Goal: Task Accomplishment & Management: Complete application form

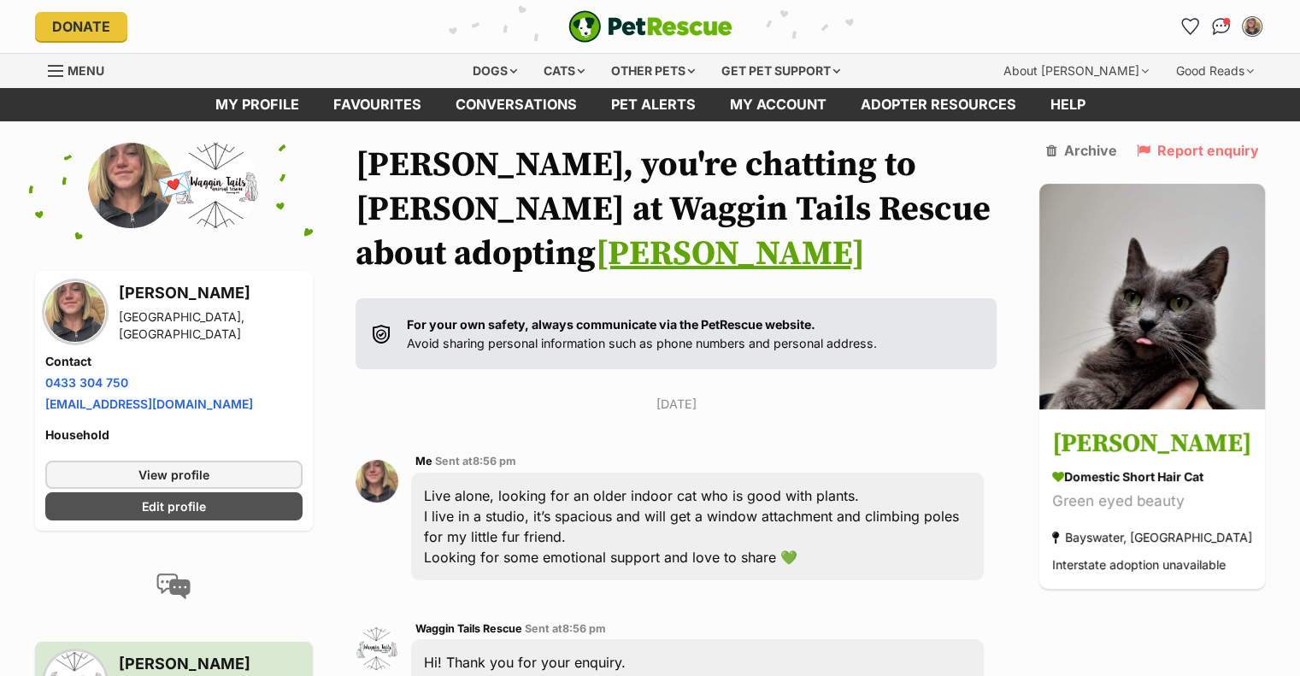
click at [1222, 37] on link "Conversations" at bounding box center [1220, 26] width 27 height 27
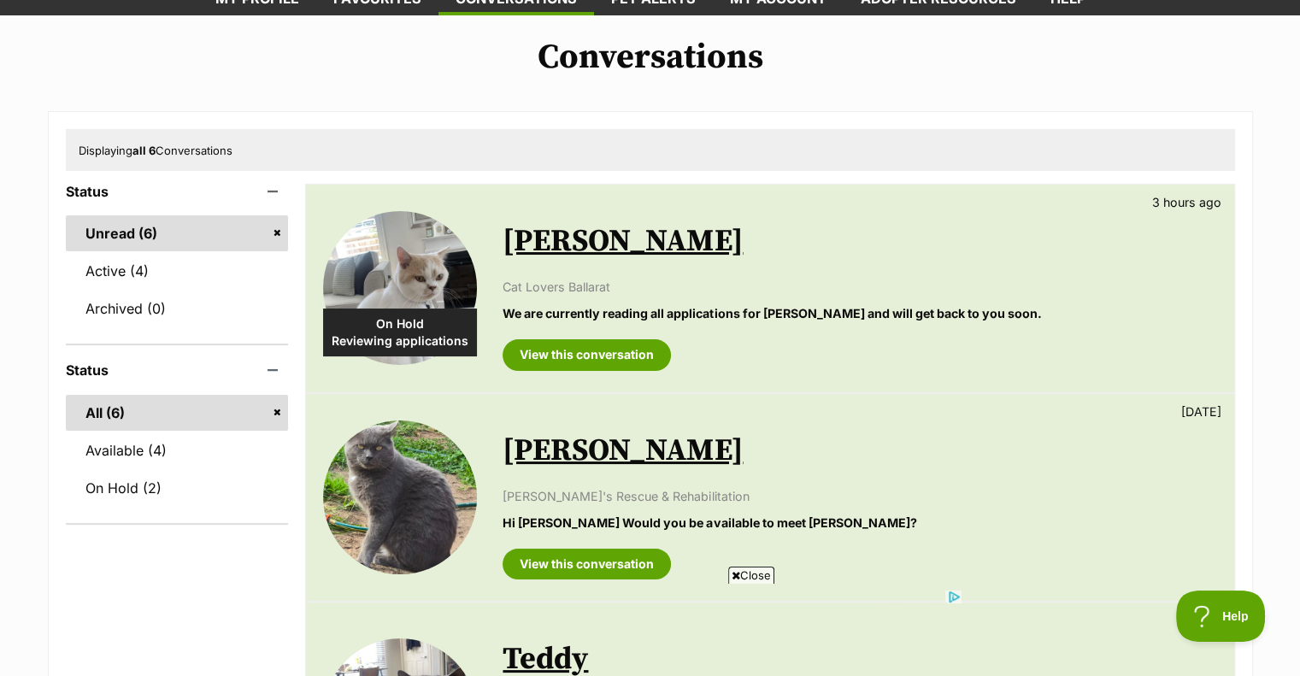
scroll to position [108, 0]
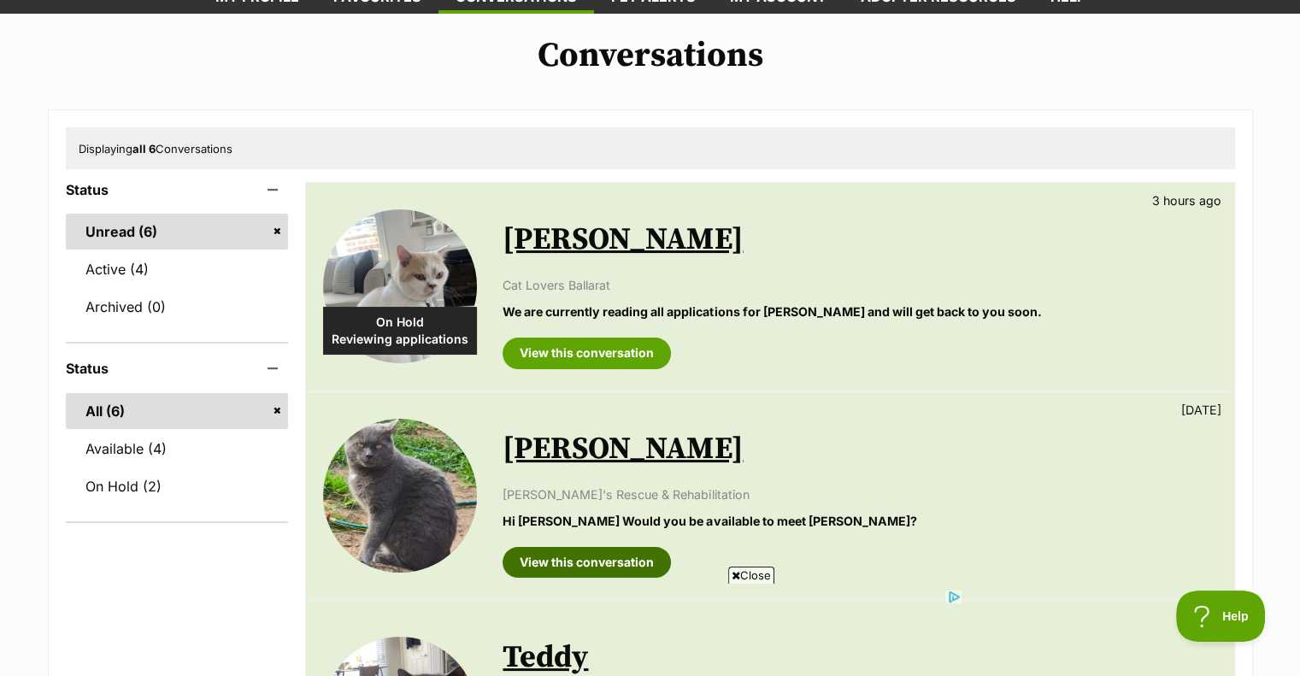
click at [564, 564] on link "View this conversation" at bounding box center [586, 562] width 168 height 31
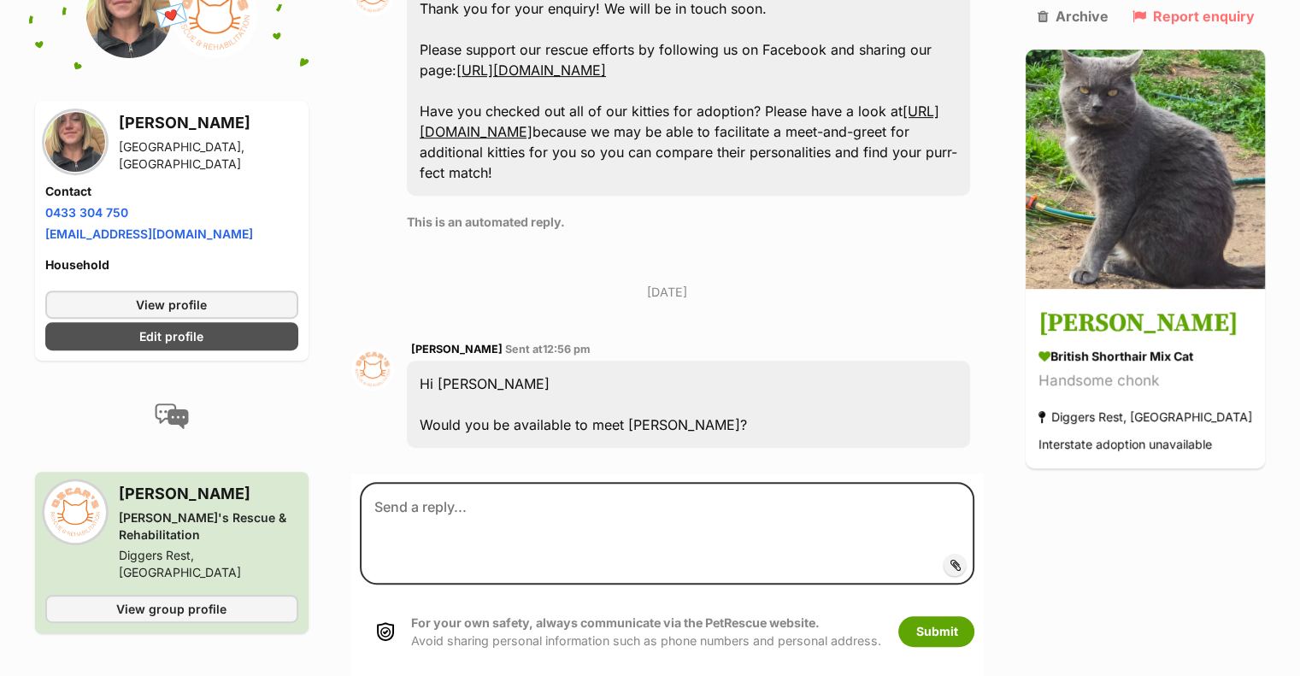
scroll to position [708, 0]
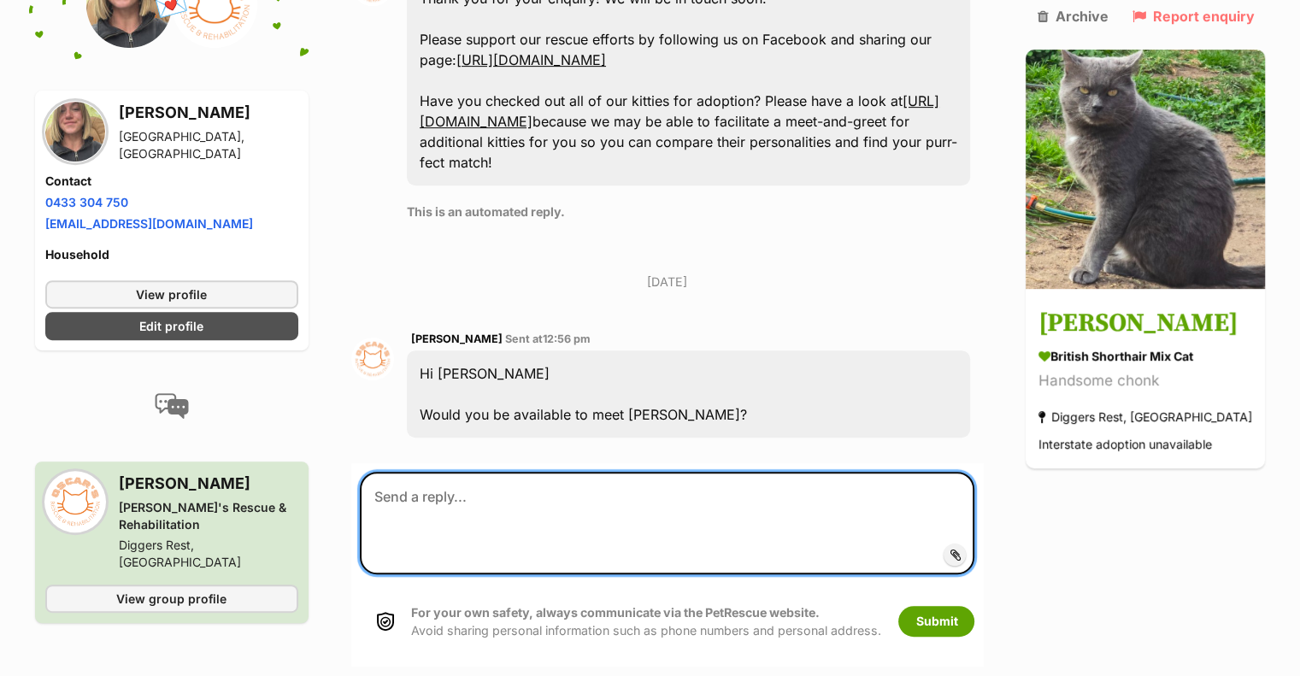
click at [573, 472] on textarea at bounding box center [667, 523] width 615 height 103
type textarea "Hi Yes please!"
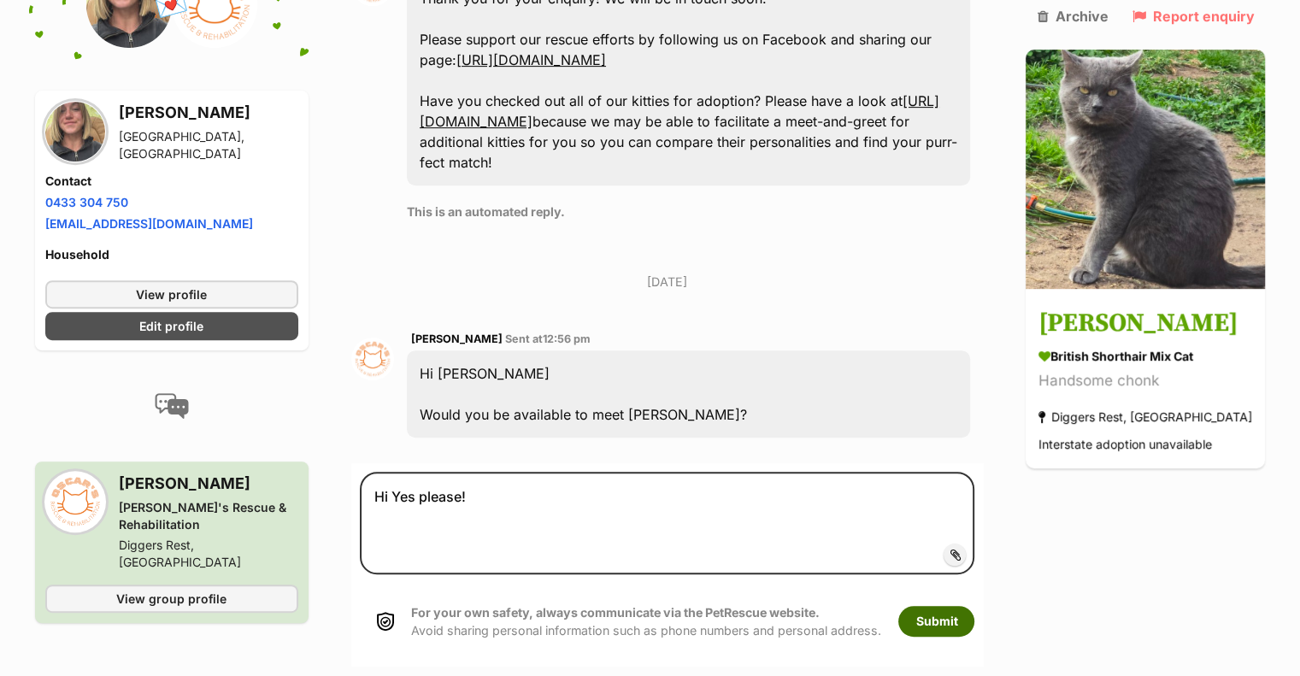
click at [970, 606] on button "Submit" at bounding box center [936, 621] width 76 height 31
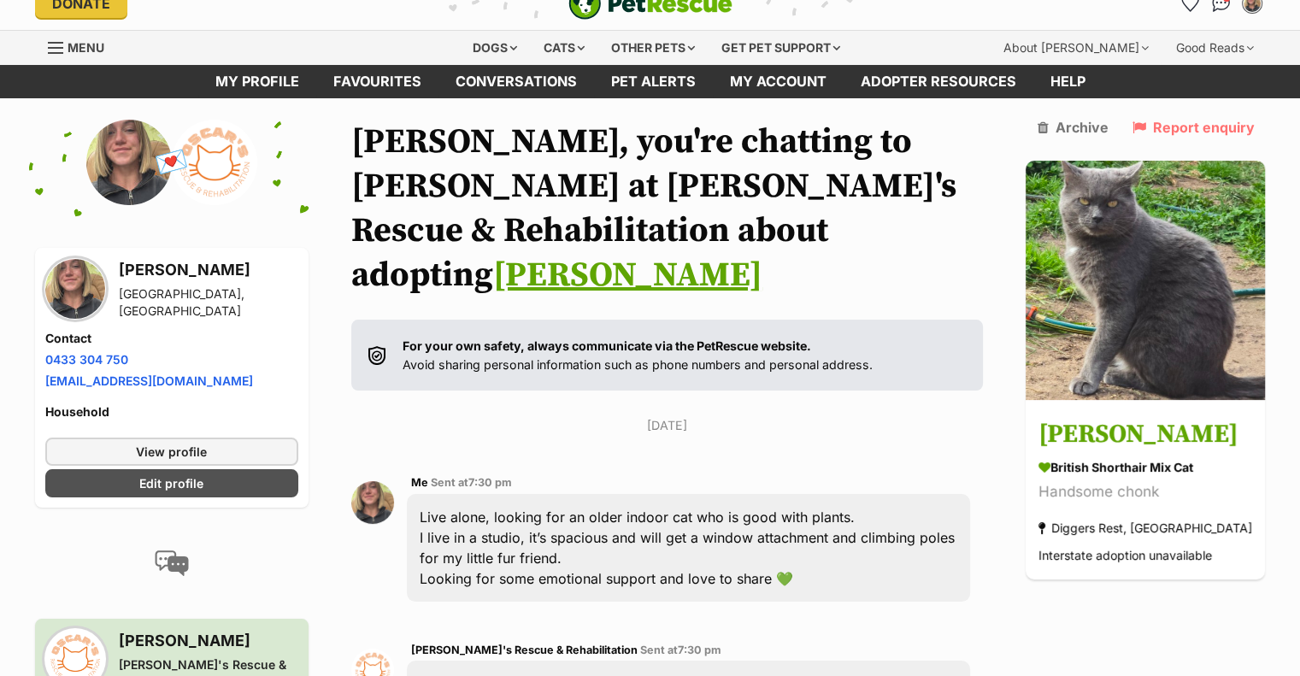
scroll to position [13, 0]
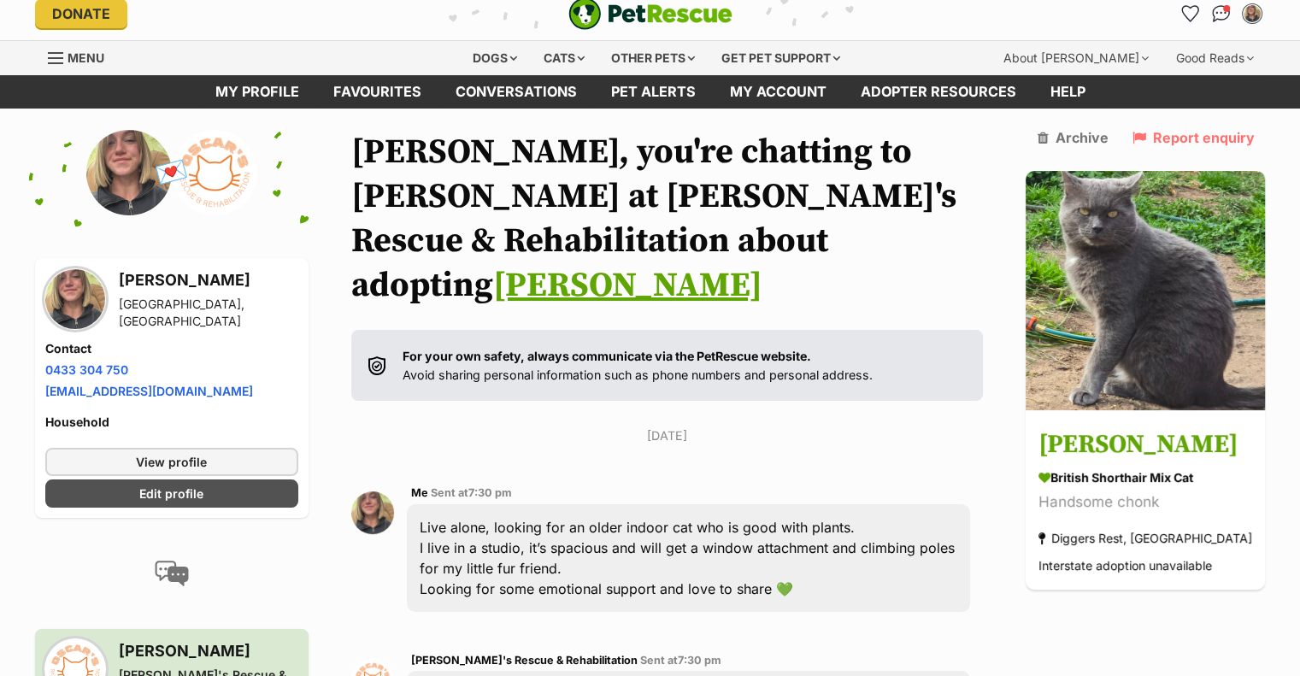
click at [1209, 9] on link "Conversations" at bounding box center [1220, 13] width 27 height 27
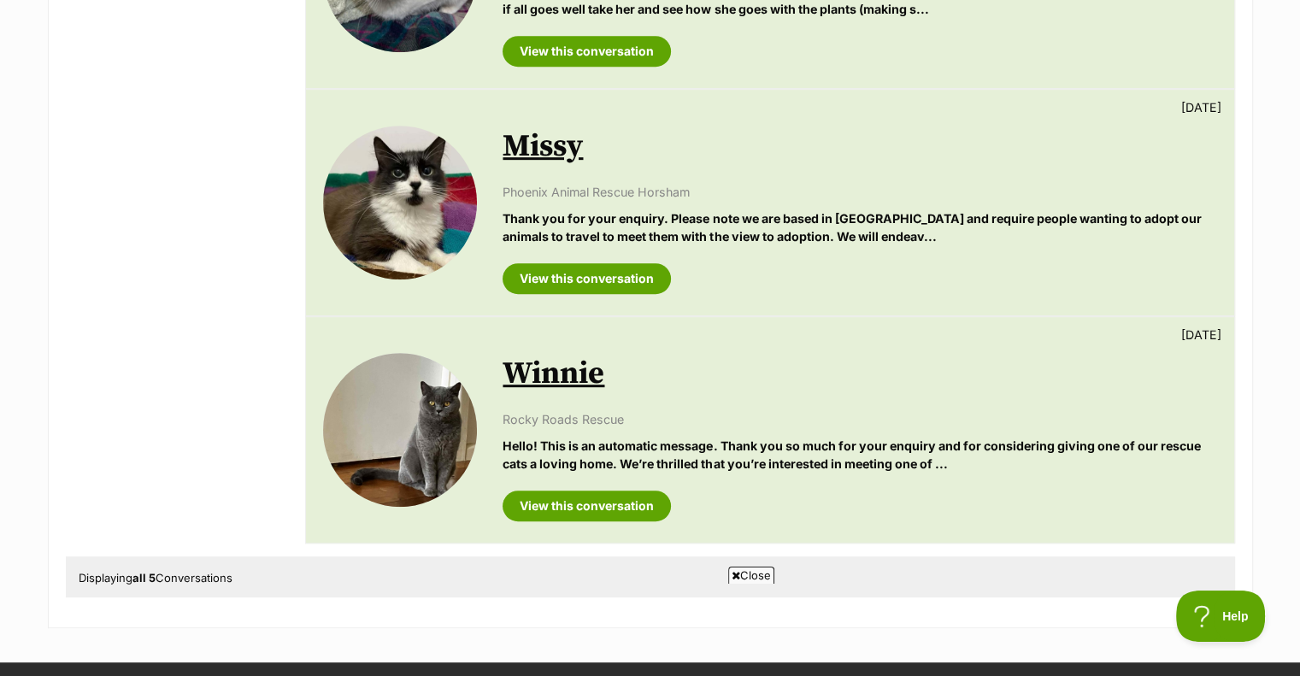
scroll to position [866, 0]
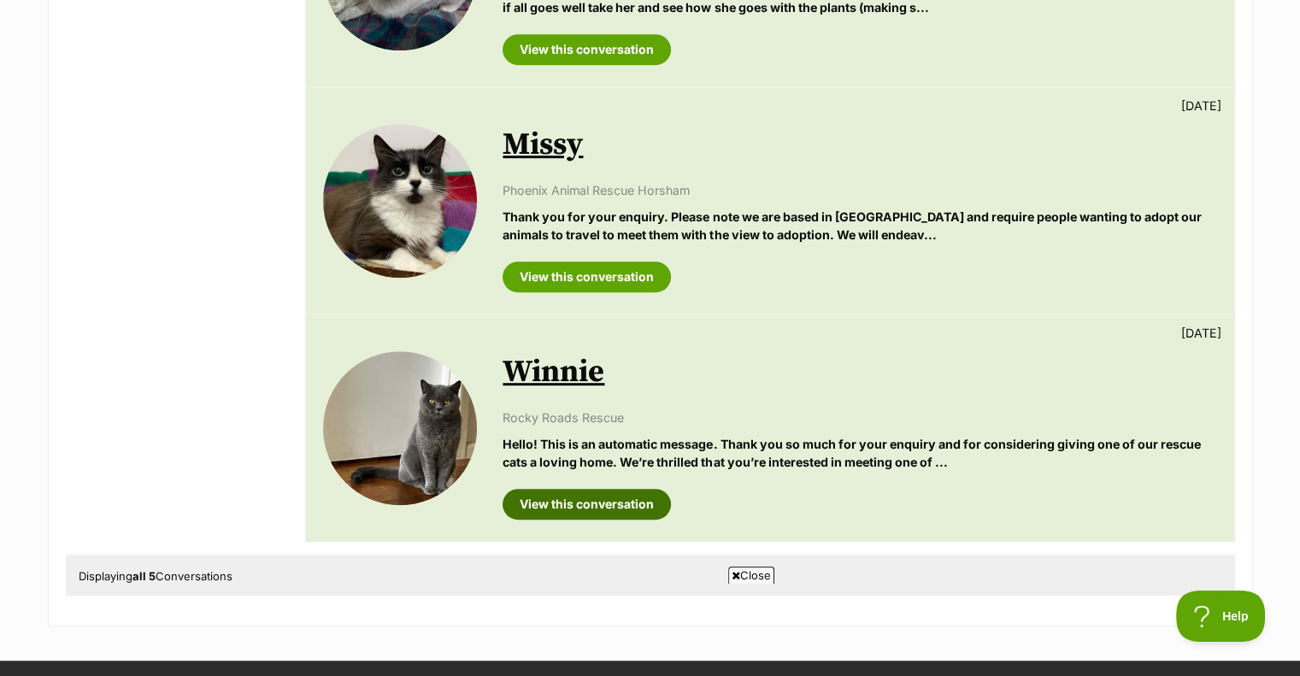
click at [605, 497] on link "View this conversation" at bounding box center [586, 504] width 168 height 31
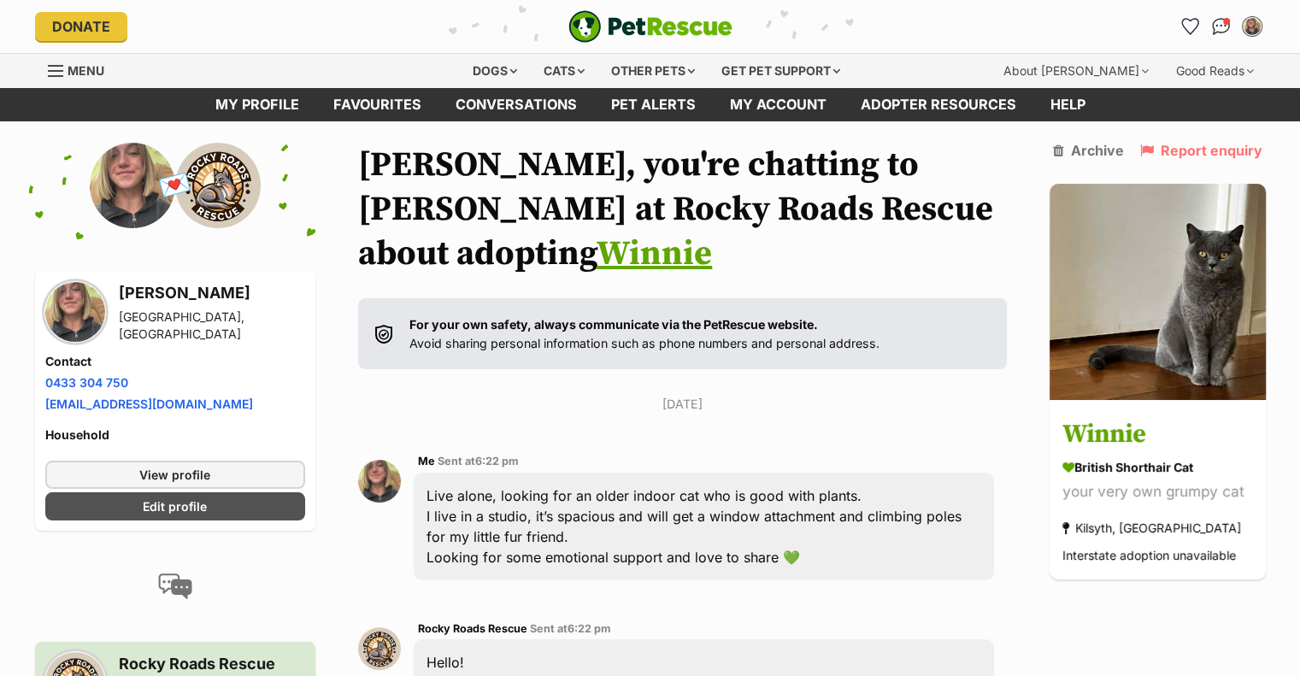
click at [1210, 19] on link "Conversations" at bounding box center [1220, 26] width 27 height 27
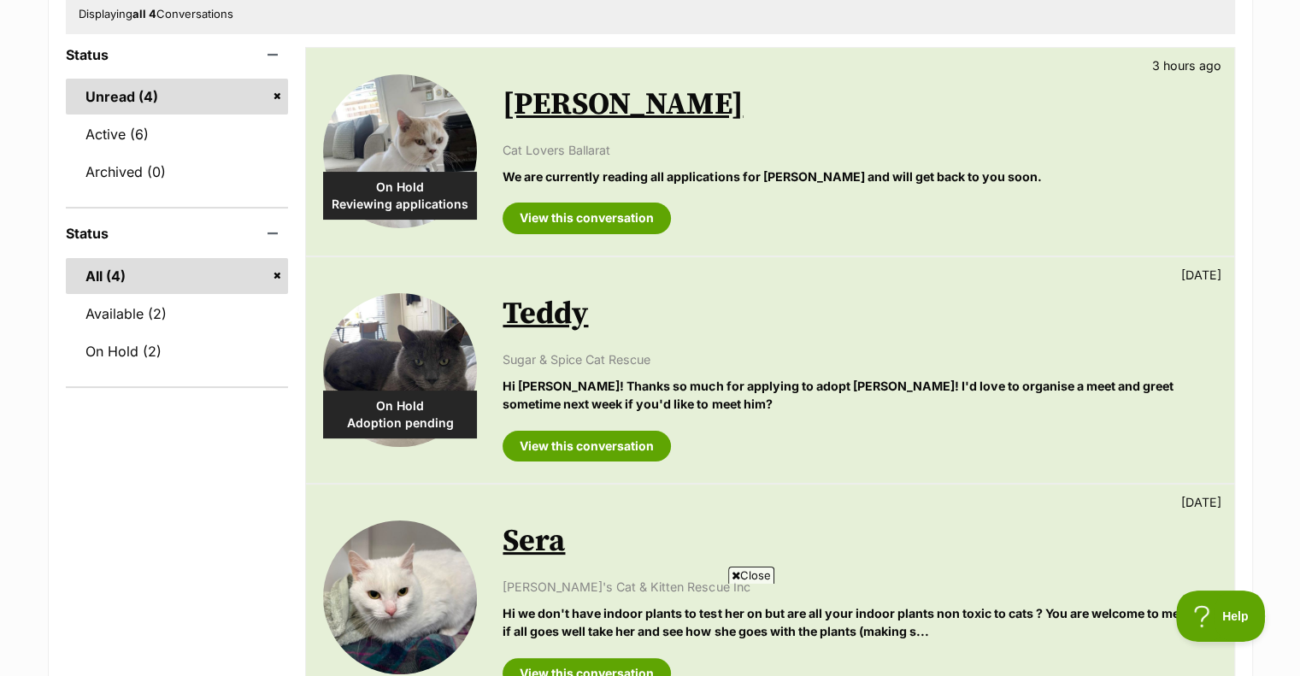
scroll to position [180, 0]
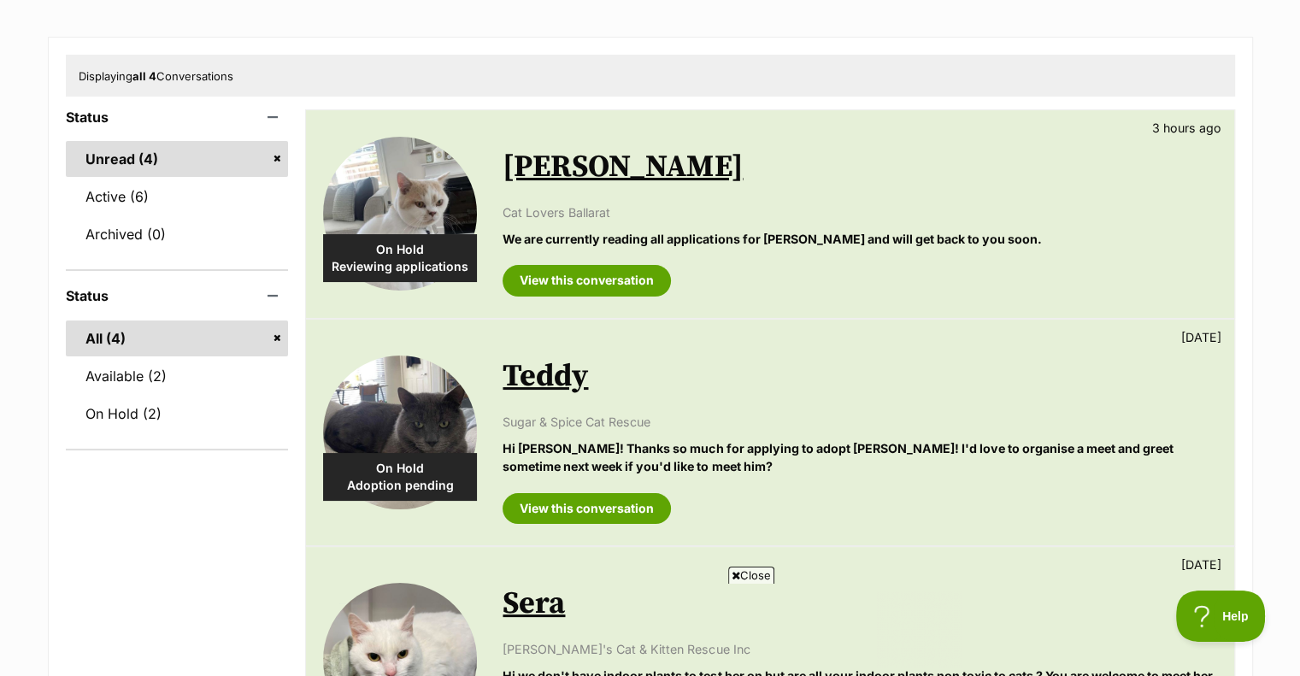
click at [153, 200] on link "Active (6)" at bounding box center [177, 197] width 223 height 36
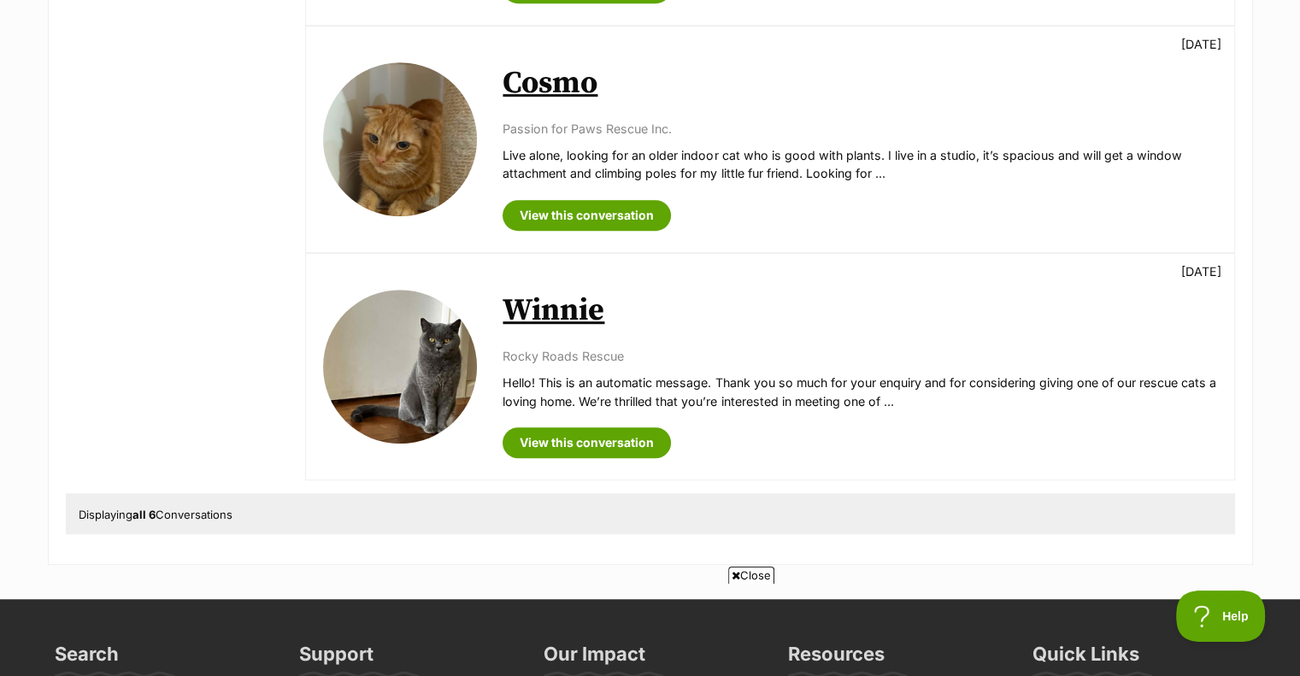
scroll to position [1158, 0]
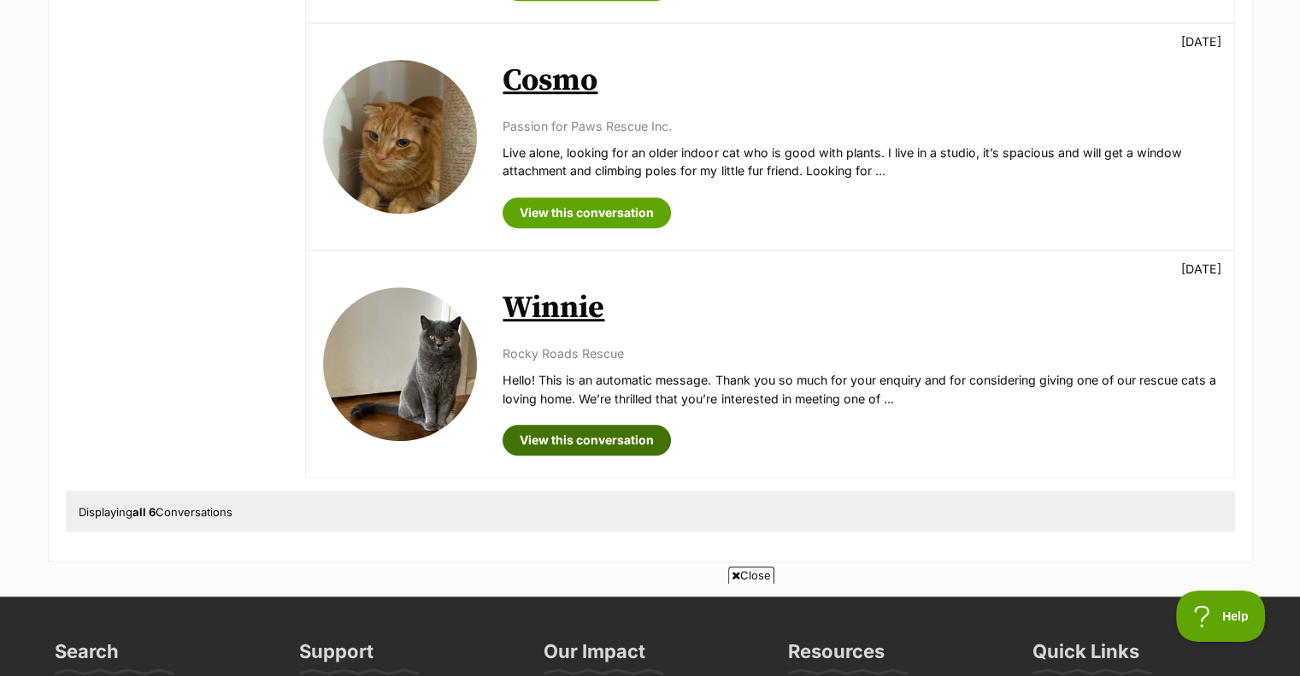
click at [574, 437] on link "View this conversation" at bounding box center [586, 440] width 168 height 31
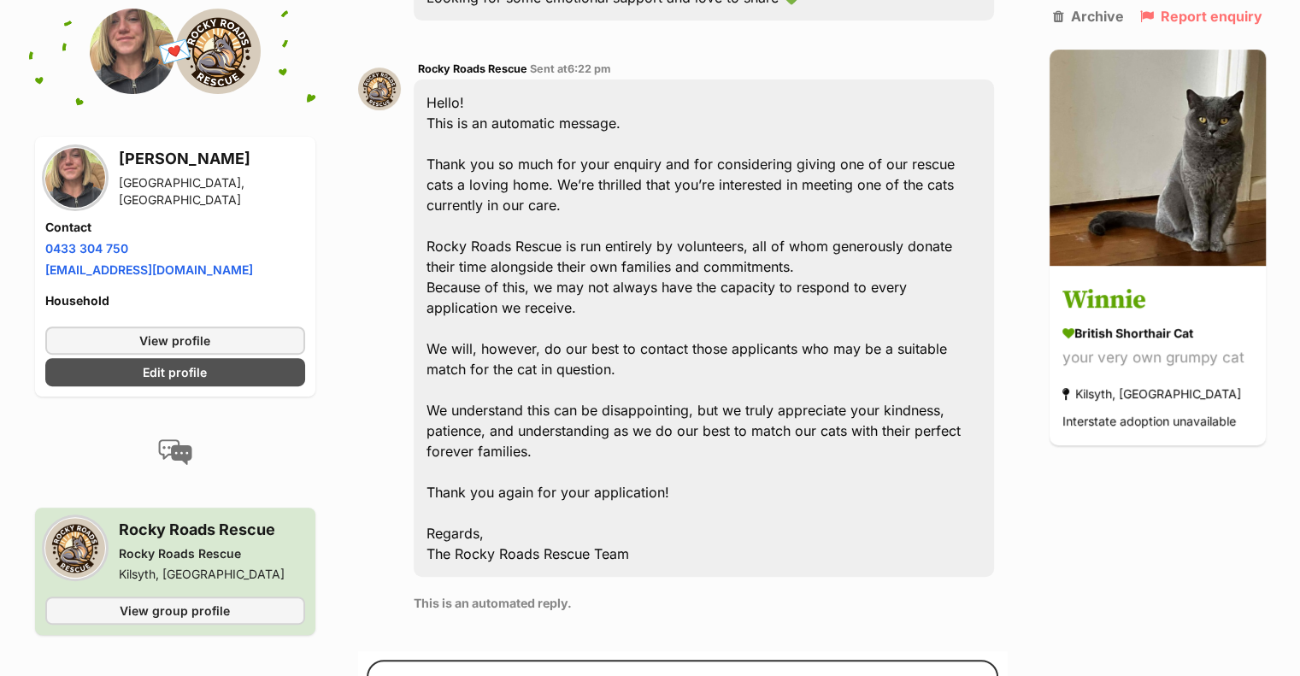
scroll to position [574, 0]
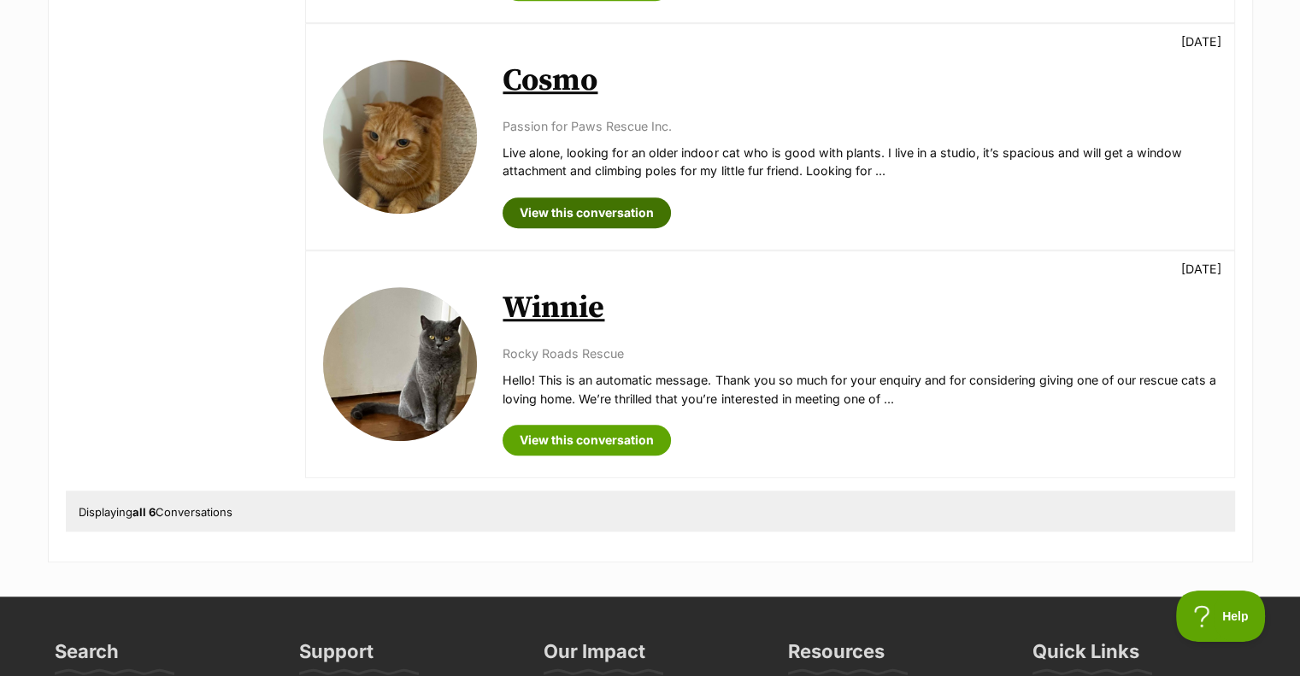
click at [566, 210] on link "View this conversation" at bounding box center [586, 212] width 168 height 31
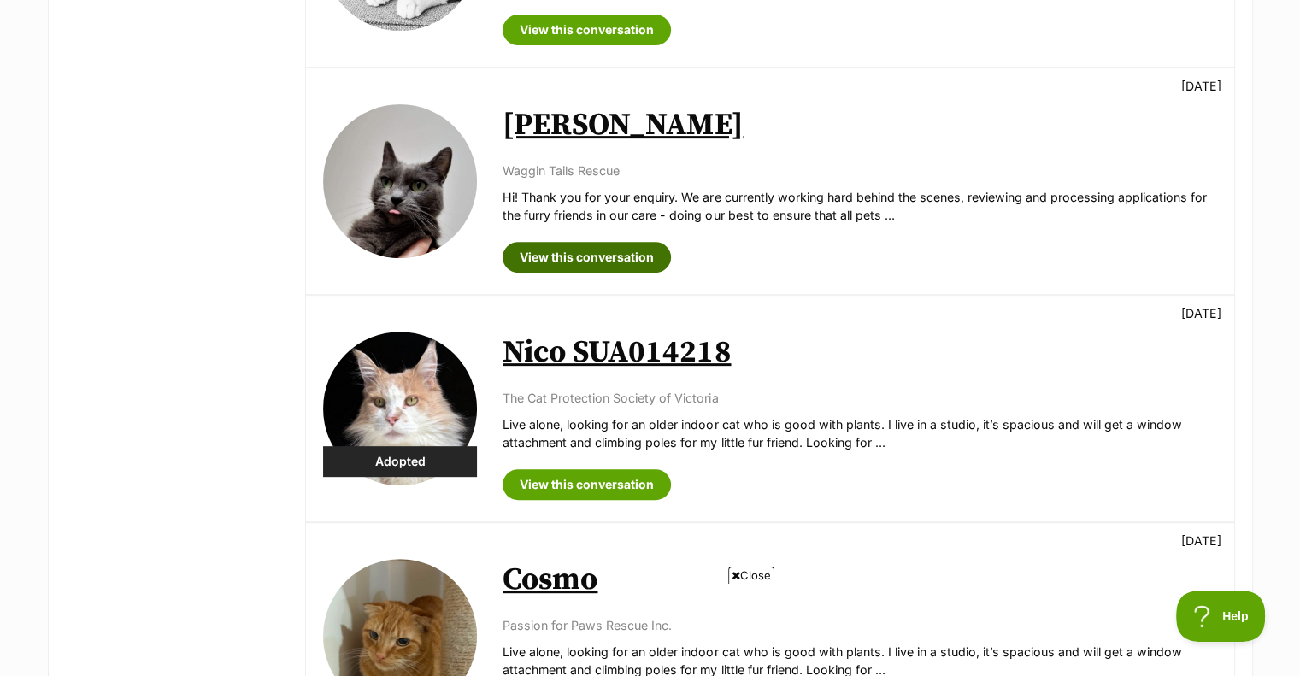
click at [612, 247] on link "View this conversation" at bounding box center [586, 257] width 168 height 31
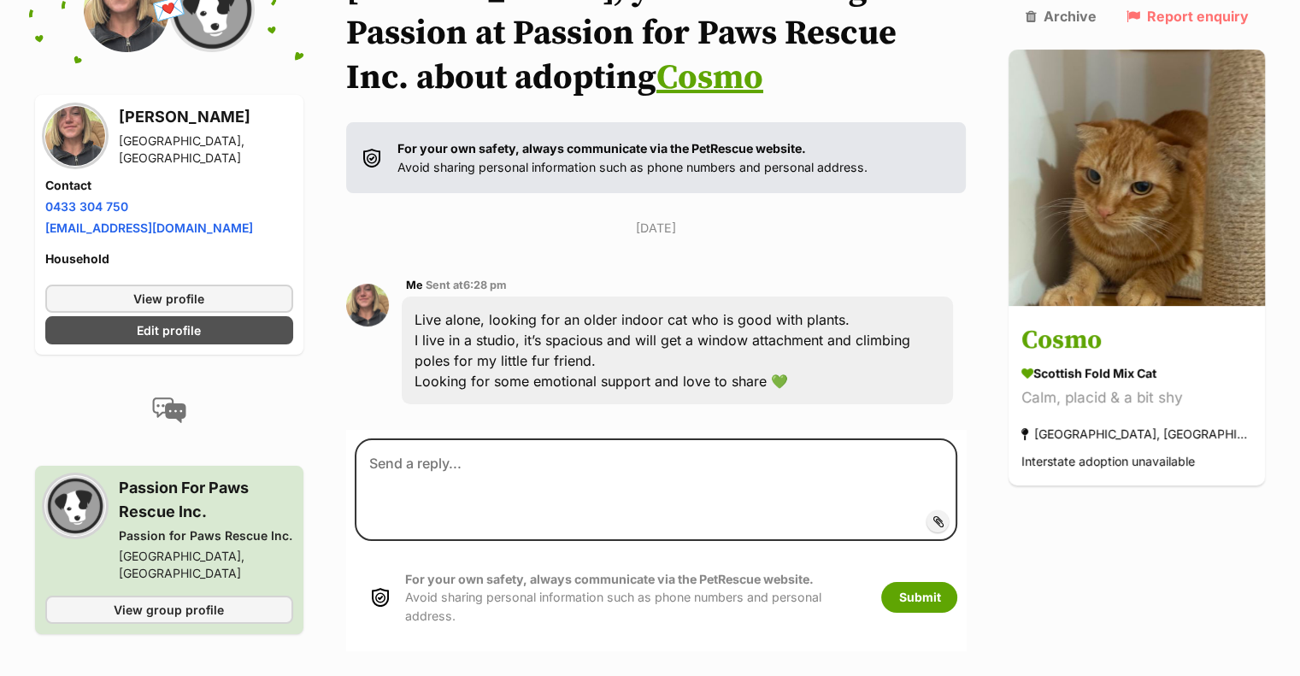
scroll to position [178, 0]
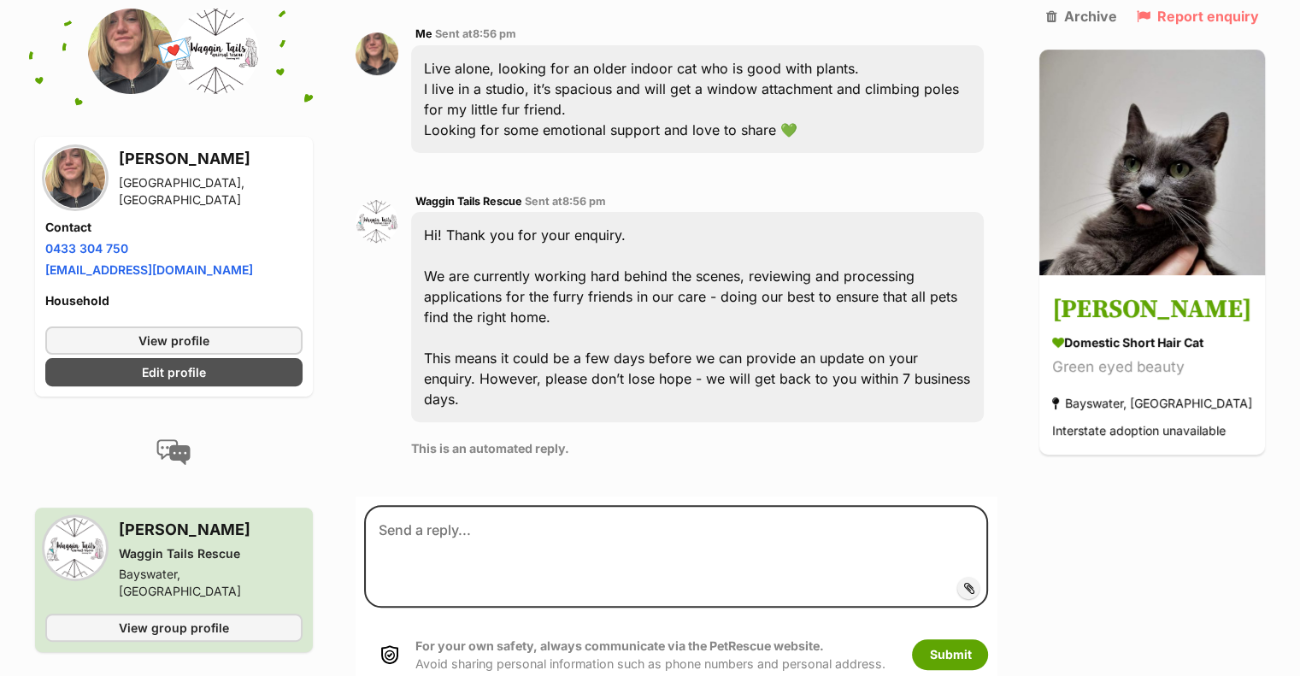
scroll to position [427, 0]
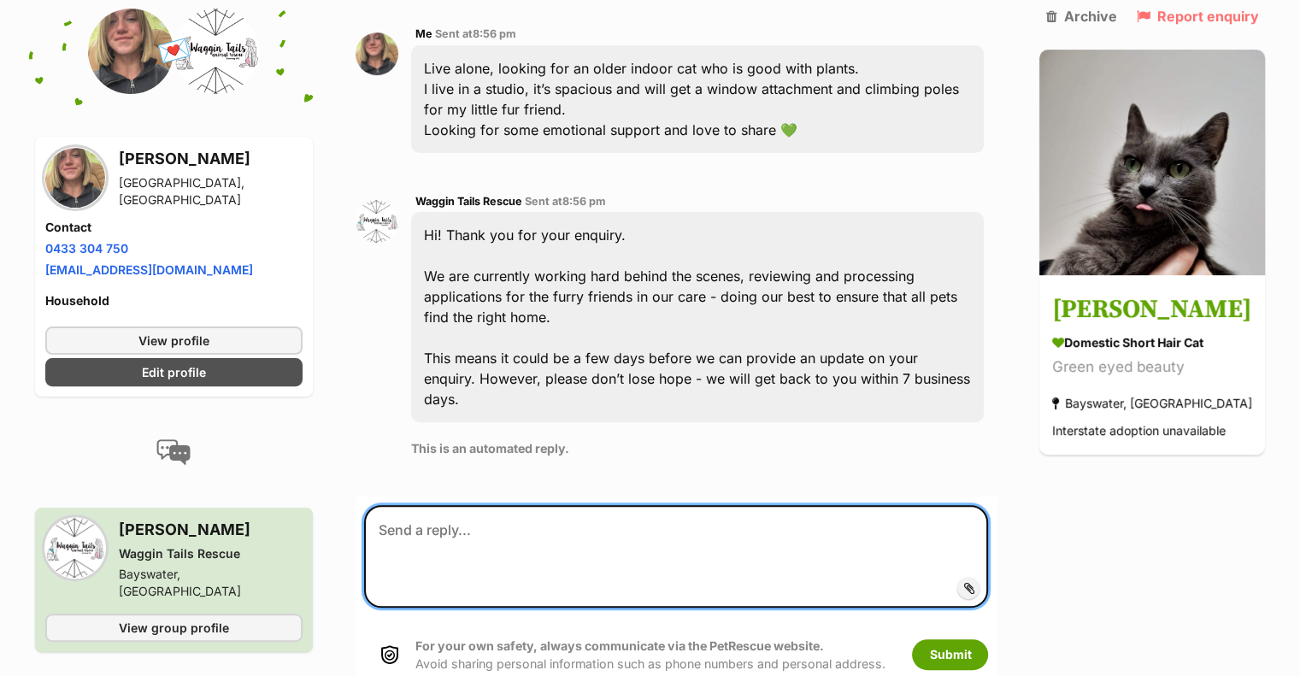
click at [622, 505] on textarea at bounding box center [676, 556] width 625 height 103
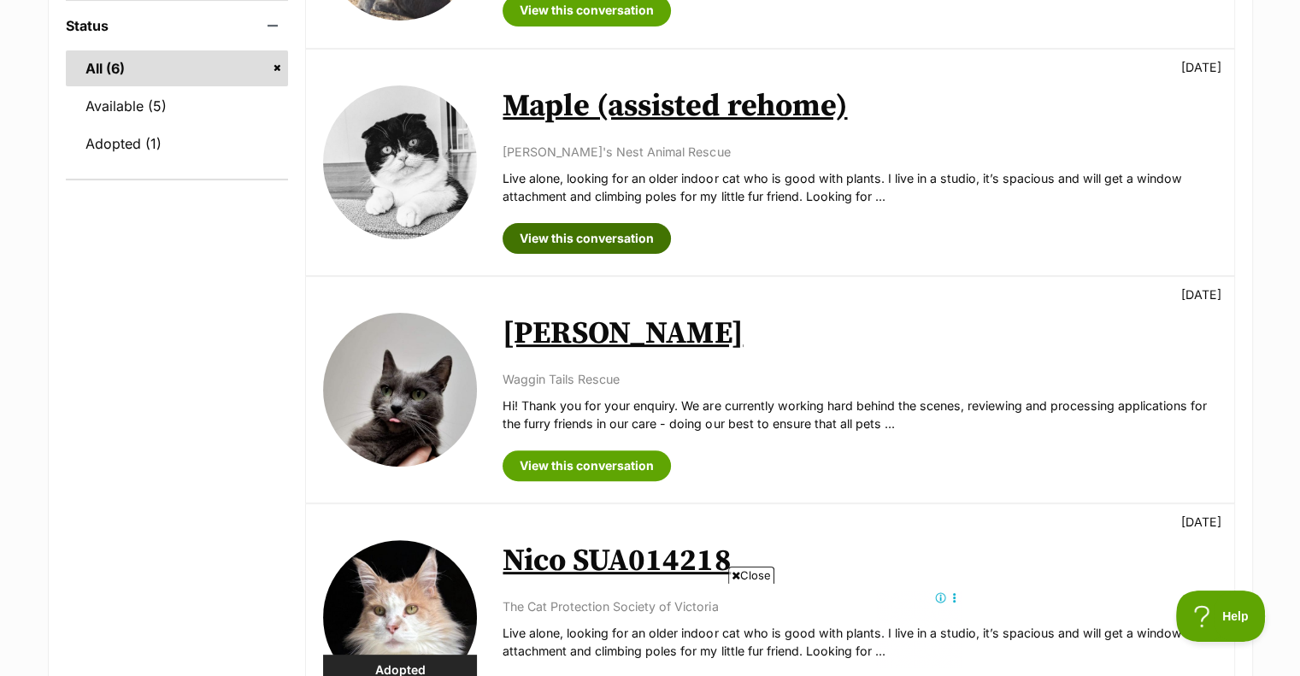
click at [620, 232] on link "View this conversation" at bounding box center [586, 238] width 168 height 31
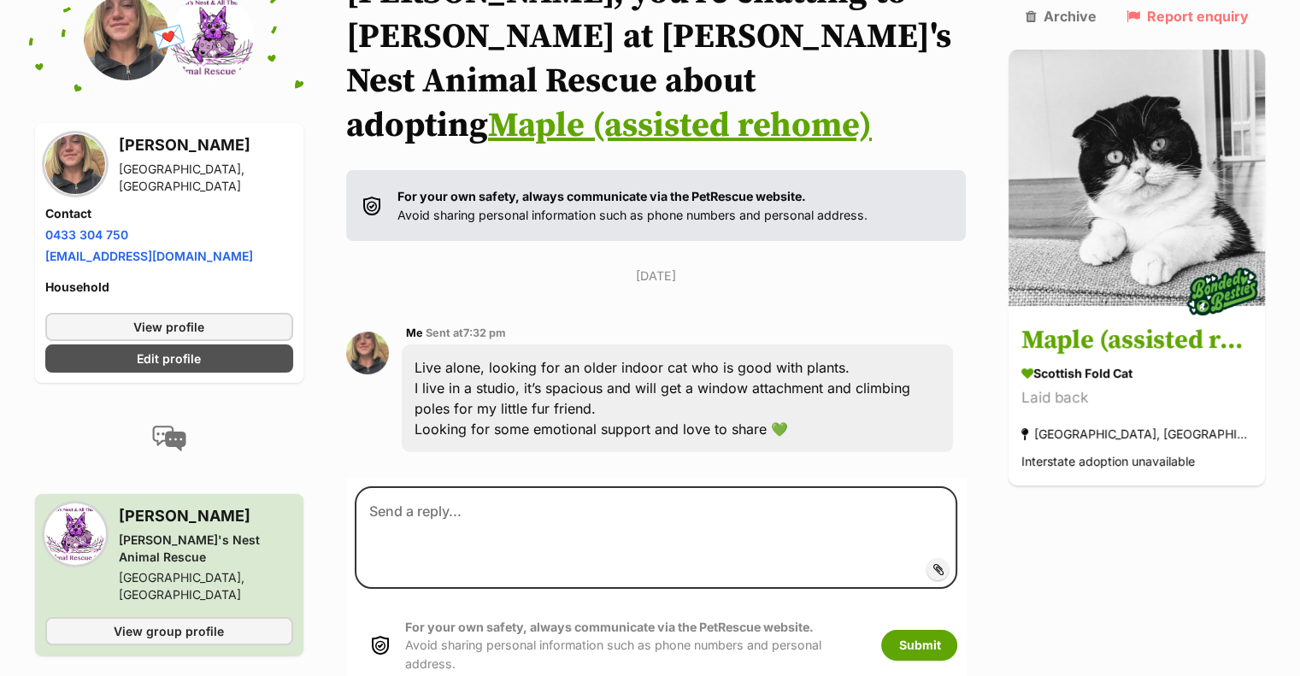
scroll to position [178, 0]
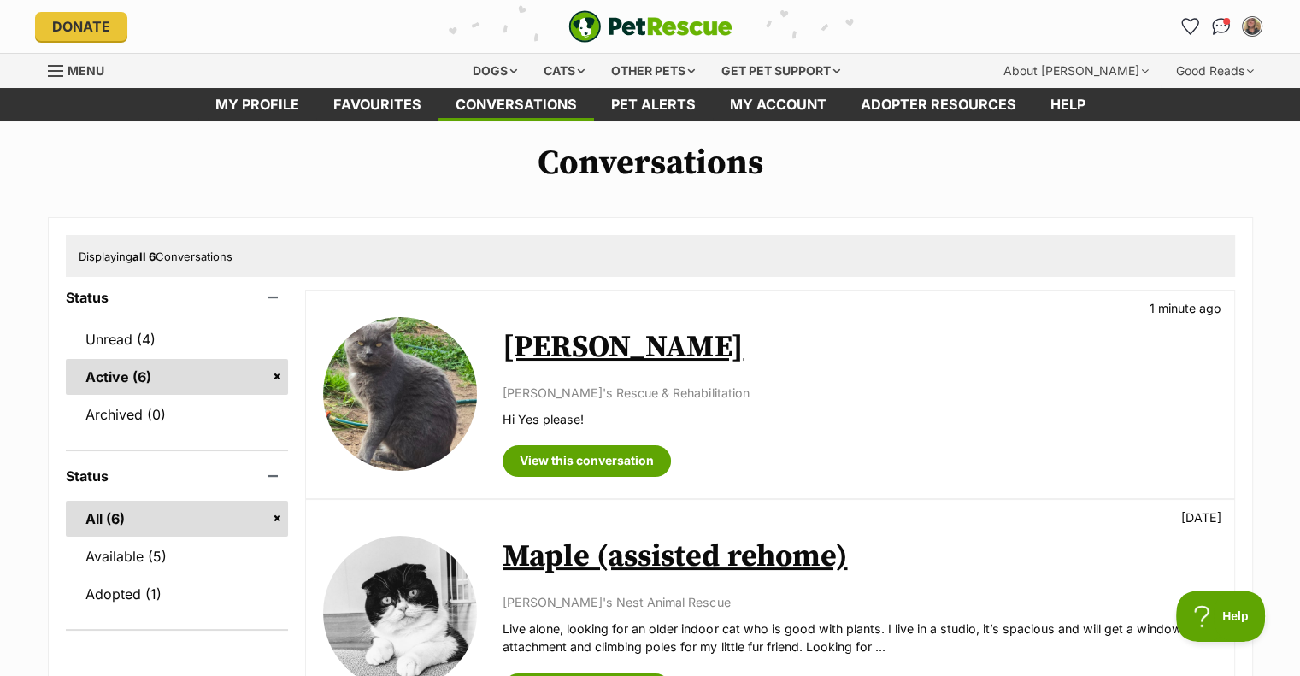
click at [658, 101] on link "Pet alerts" at bounding box center [653, 104] width 119 height 33
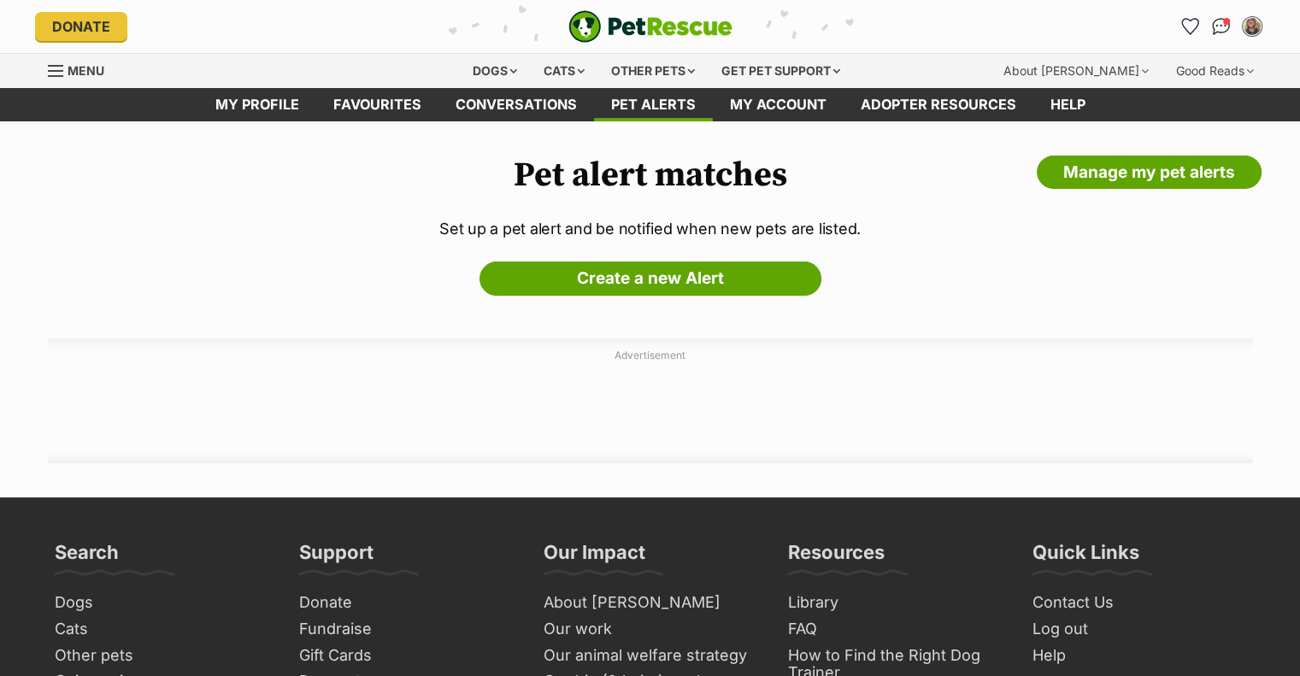
click at [694, 275] on link "Create a new Alert" at bounding box center [650, 278] width 342 height 34
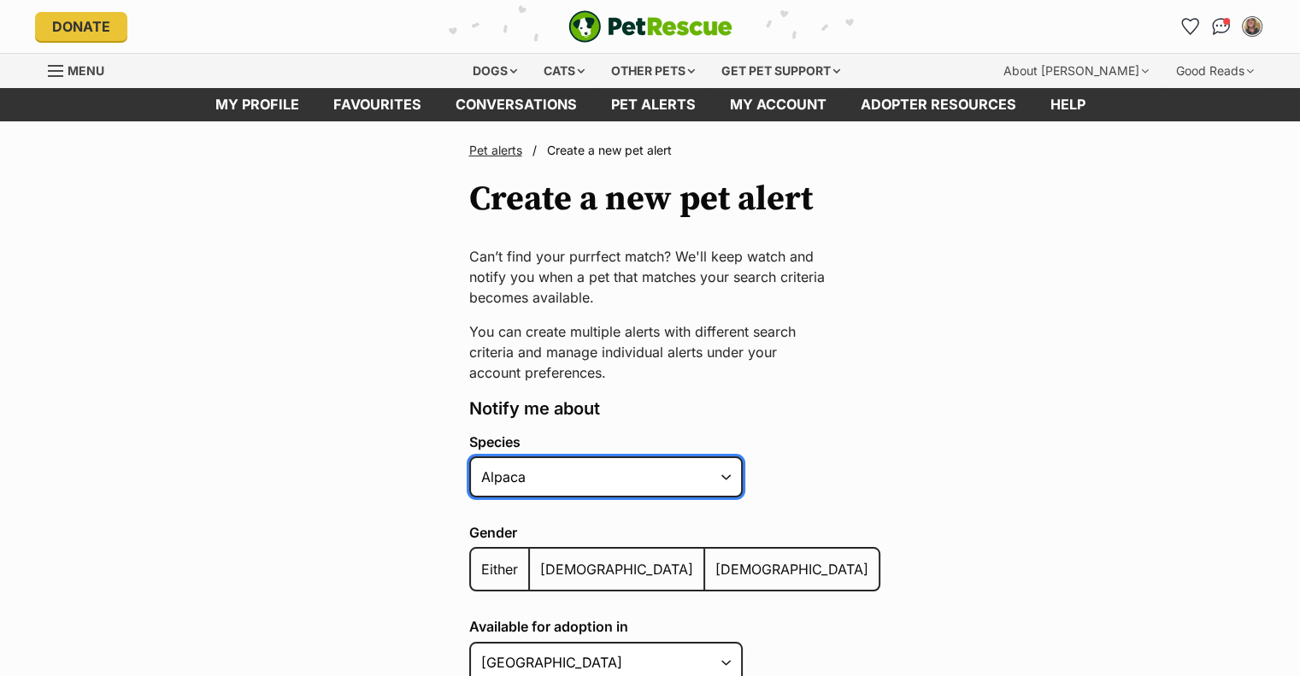
click at [666, 475] on select "Alpaca Bird Cat Chicken Cow Dog Donkey Duck Ferret Fish Goat Goose Guinea Fowl …" at bounding box center [605, 476] width 273 height 41
select select "2"
click at [469, 456] on select "Alpaca Bird Cat Chicken Cow Dog Donkey Duck Ferret Fish Goat Goose Guinea Fowl …" at bounding box center [605, 476] width 273 height 41
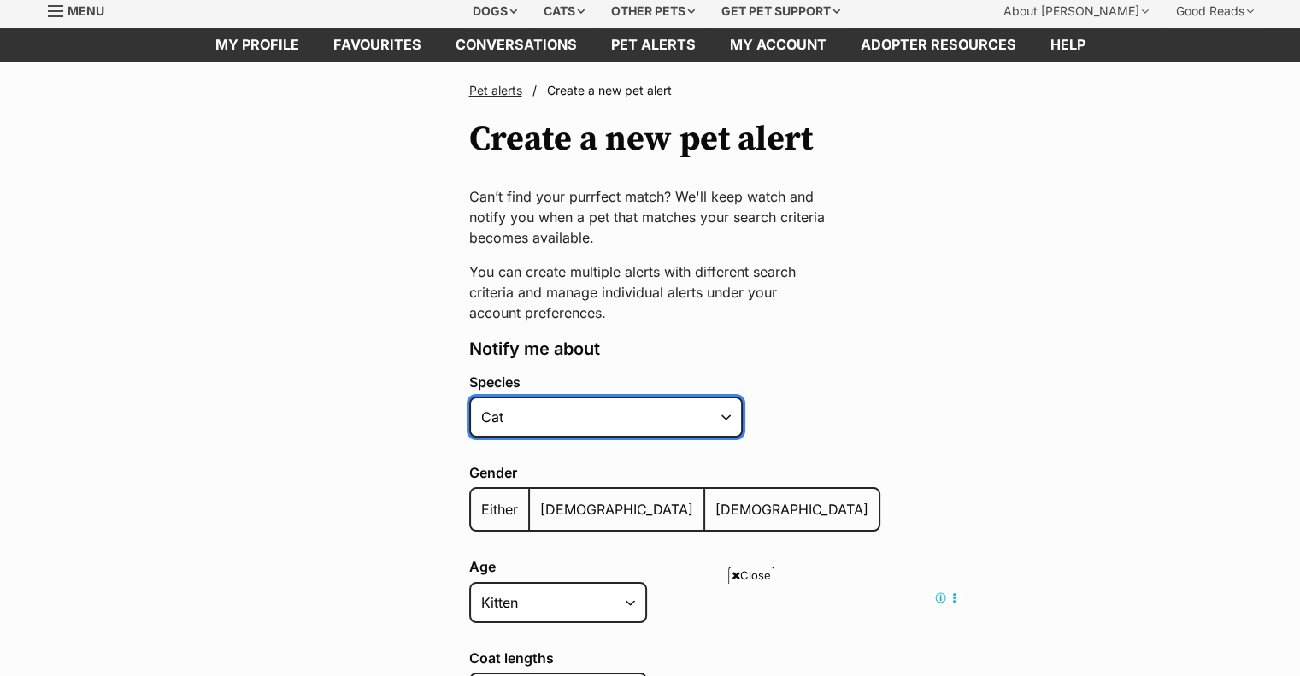
scroll to position [68, 0]
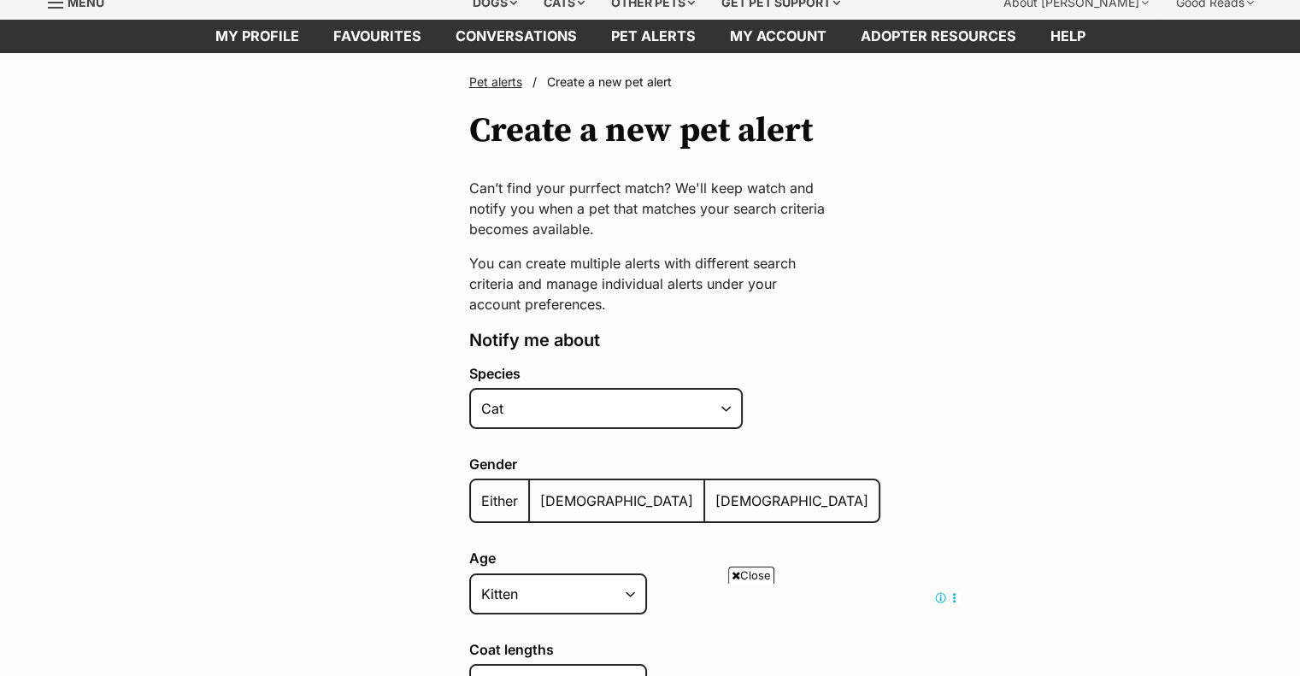
click at [519, 501] on label "Either" at bounding box center [500, 500] width 59 height 41
click at [480, 490] on input "Either" at bounding box center [480, 490] width 0 height 1
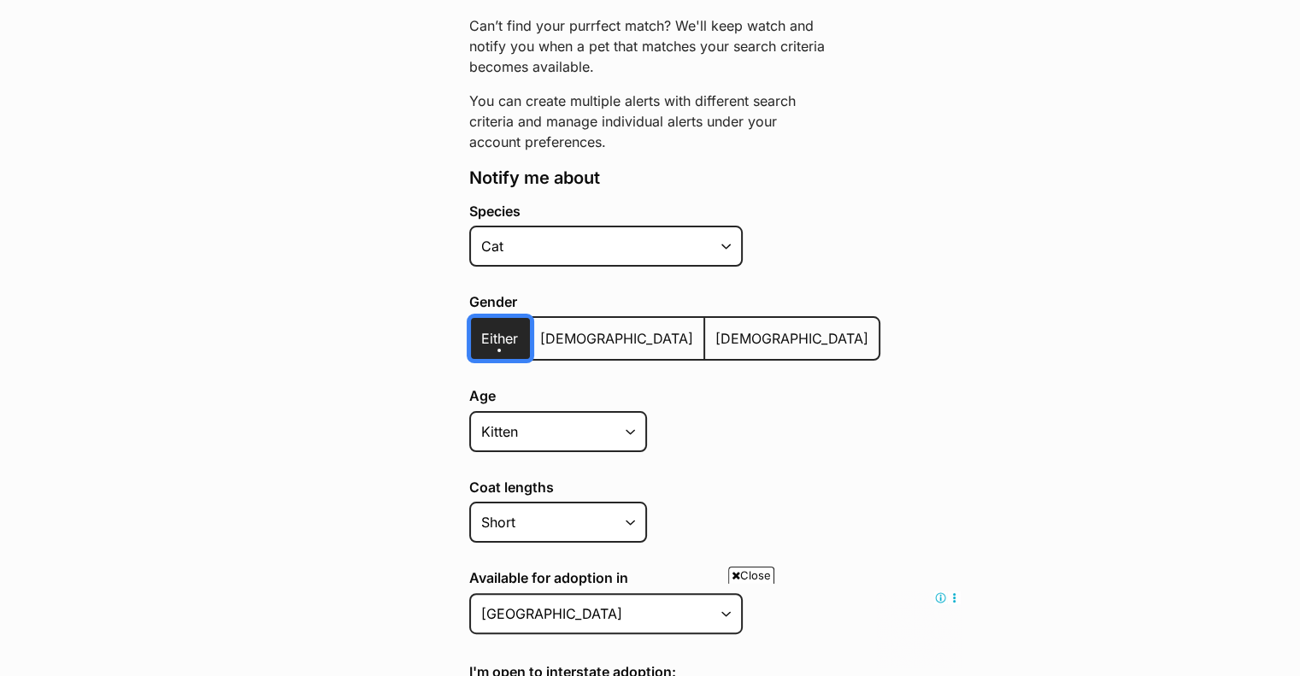
scroll to position [232, 0]
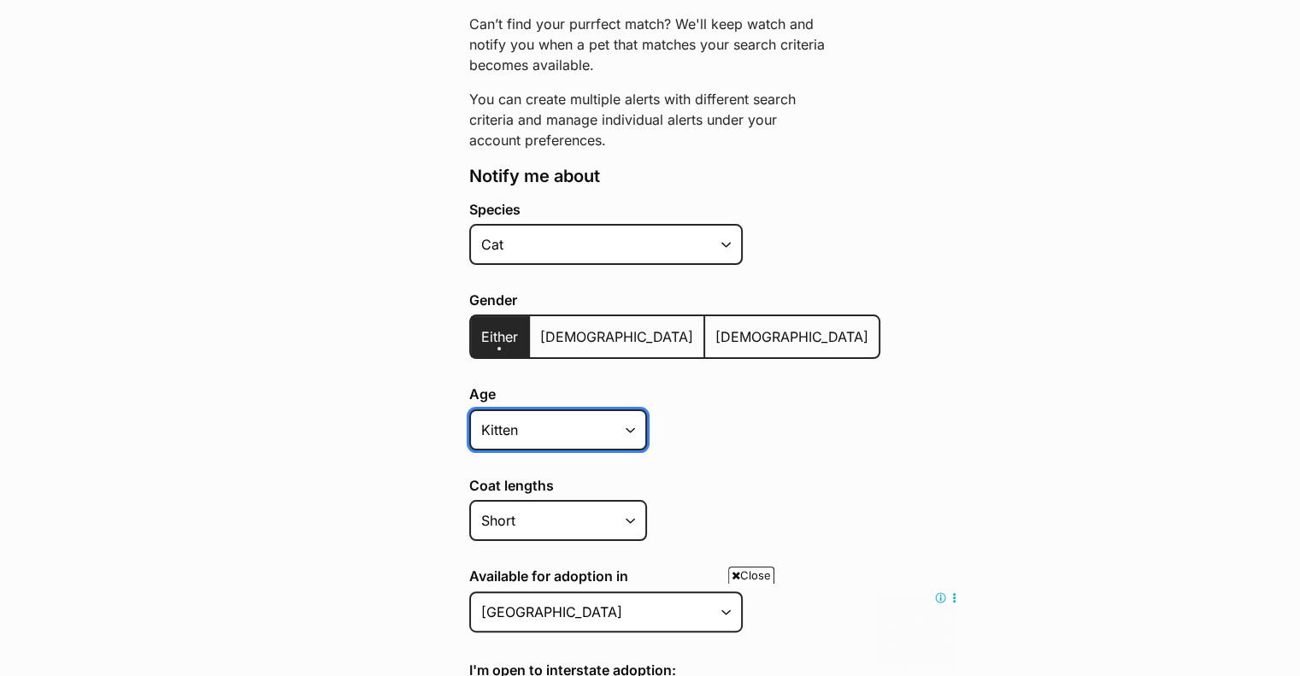
click at [578, 425] on select "Kitten Cat Senior All ages" at bounding box center [558, 429] width 178 height 41
select select "cat"
click at [469, 409] on select "Kitten Cat Senior All ages" at bounding box center [558, 429] width 178 height 41
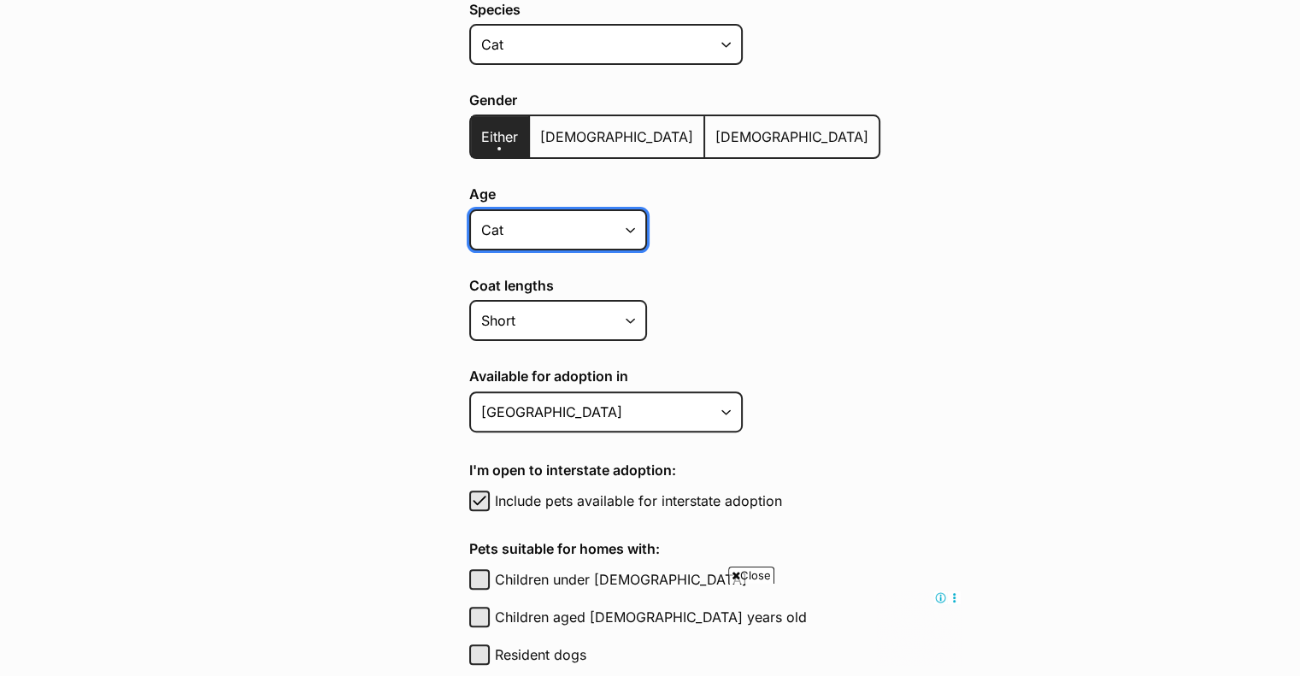
scroll to position [443, 0]
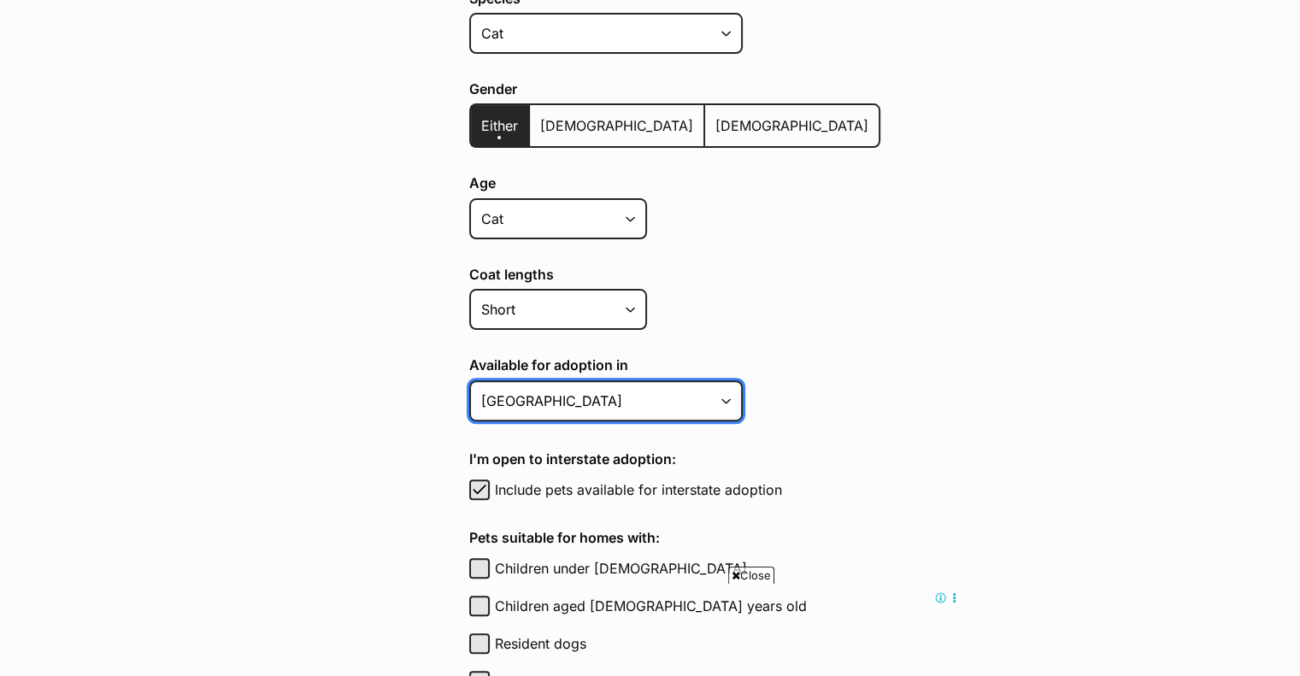
click at [560, 408] on select "[GEOGRAPHIC_DATA] [GEOGRAPHIC_DATA] [GEOGRAPHIC_DATA] [GEOGRAPHIC_DATA] [GEOGRA…" at bounding box center [605, 400] width 273 height 41
select select "2"
click at [469, 380] on select "[GEOGRAPHIC_DATA] [GEOGRAPHIC_DATA] [GEOGRAPHIC_DATA] [GEOGRAPHIC_DATA] [GEOGRA…" at bounding box center [605, 400] width 273 height 41
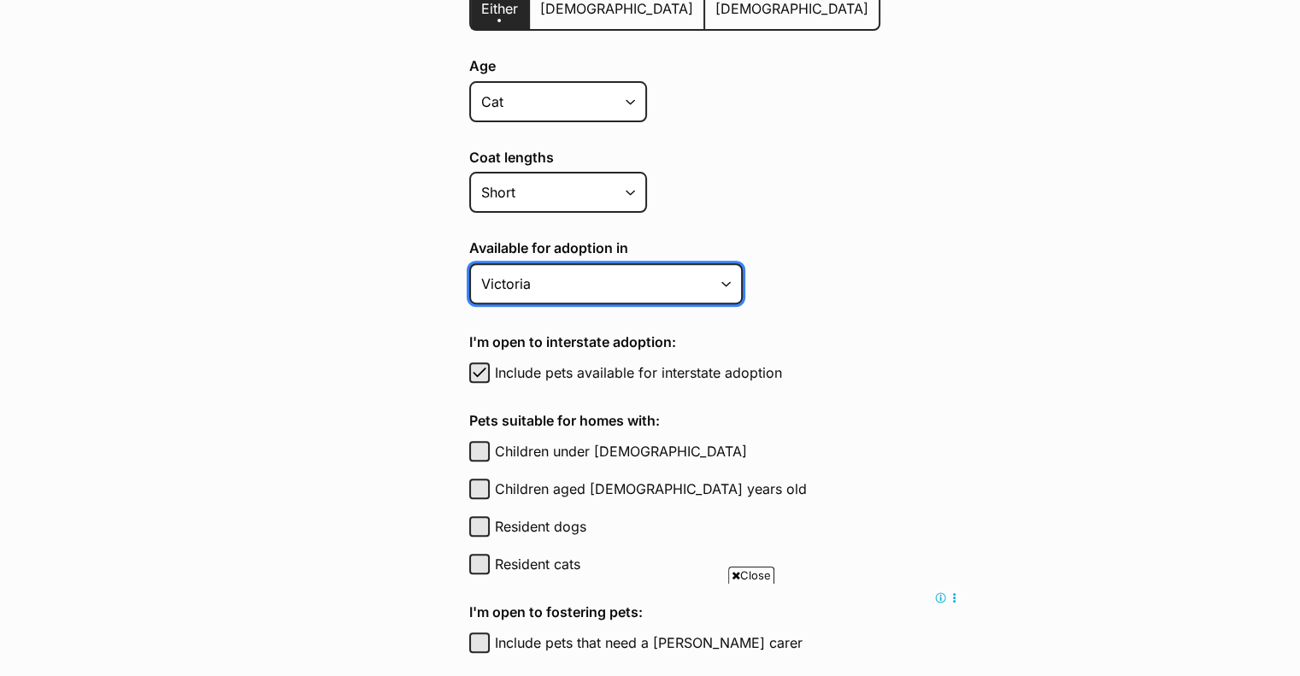
scroll to position [563, 0]
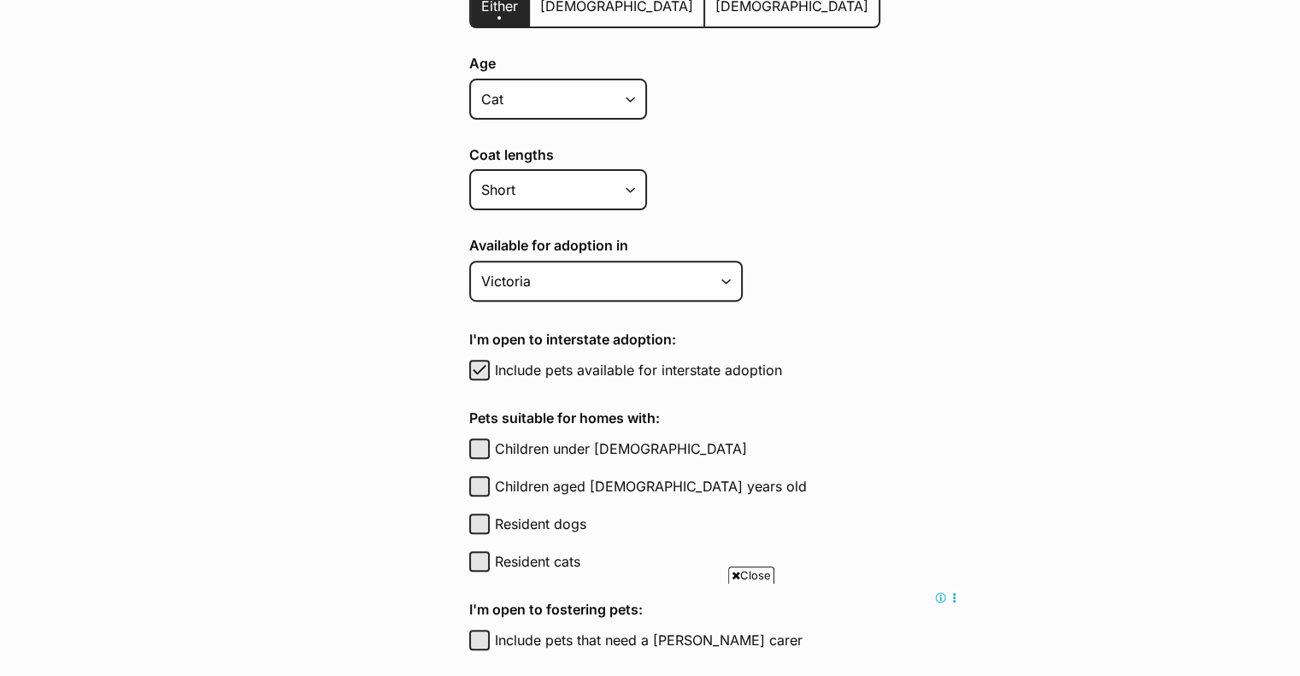
click at [598, 368] on label "Include pets available for interstate adoption" at bounding box center [687, 370] width 385 height 21
click at [490, 368] on button "Include pets available for interstate adoption" at bounding box center [479, 370] width 21 height 21
checkbox input "false"
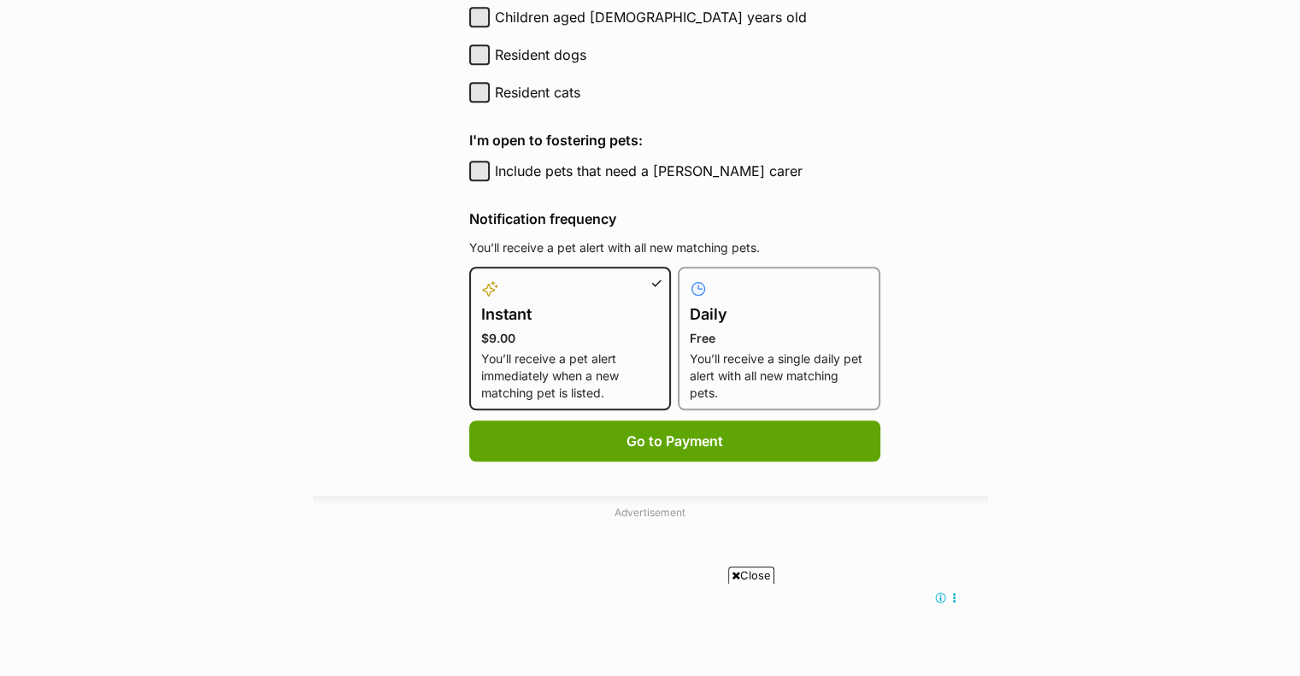
scroll to position [1051, 0]
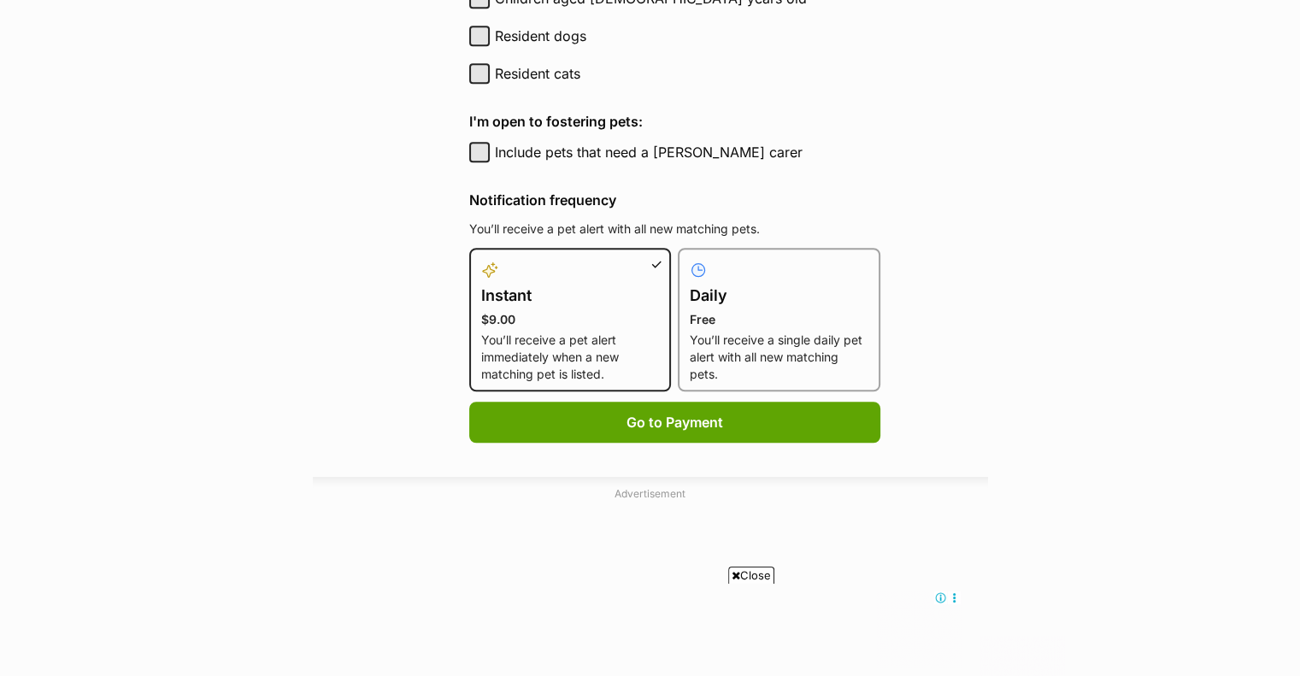
click at [803, 314] on p "Free" at bounding box center [779, 319] width 179 height 17
click at [689, 259] on input "Daily Free You’ll receive a single daily pet alert with all new matching pets." at bounding box center [688, 258] width 1 height 1
radio input "true"
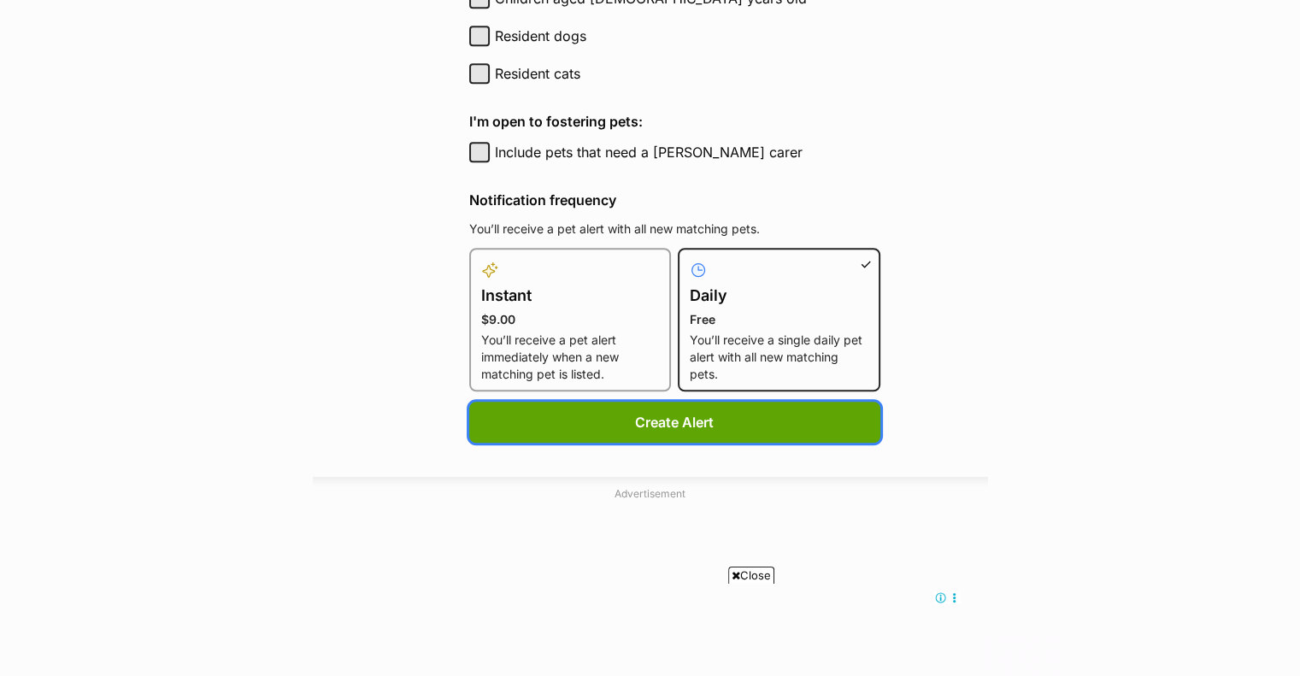
click at [780, 411] on button "Create Alert" at bounding box center [674, 422] width 411 height 41
